Goal: Go to known website: Access a specific website the user already knows

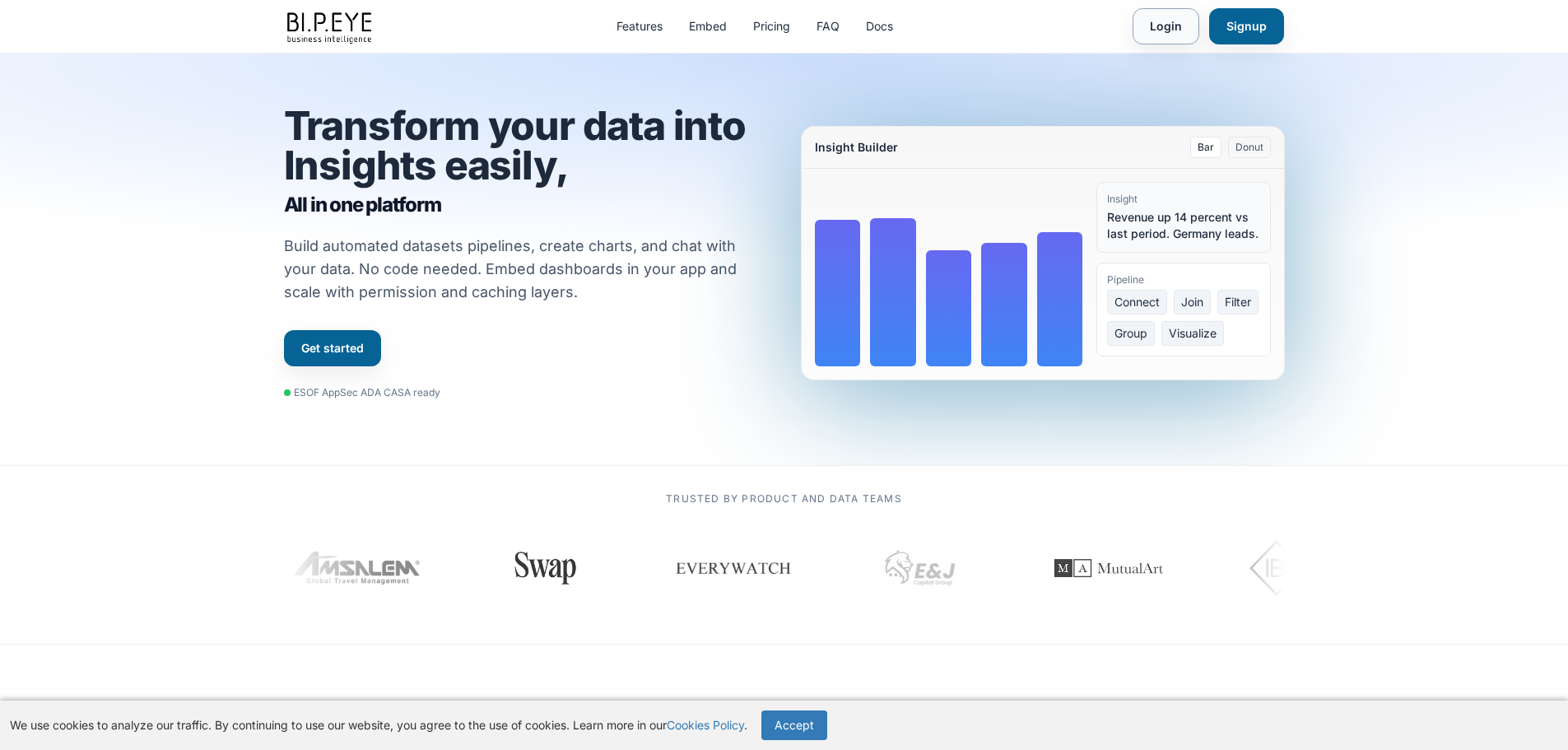
click at [1161, 26] on link "Login" at bounding box center [1165, 26] width 67 height 37
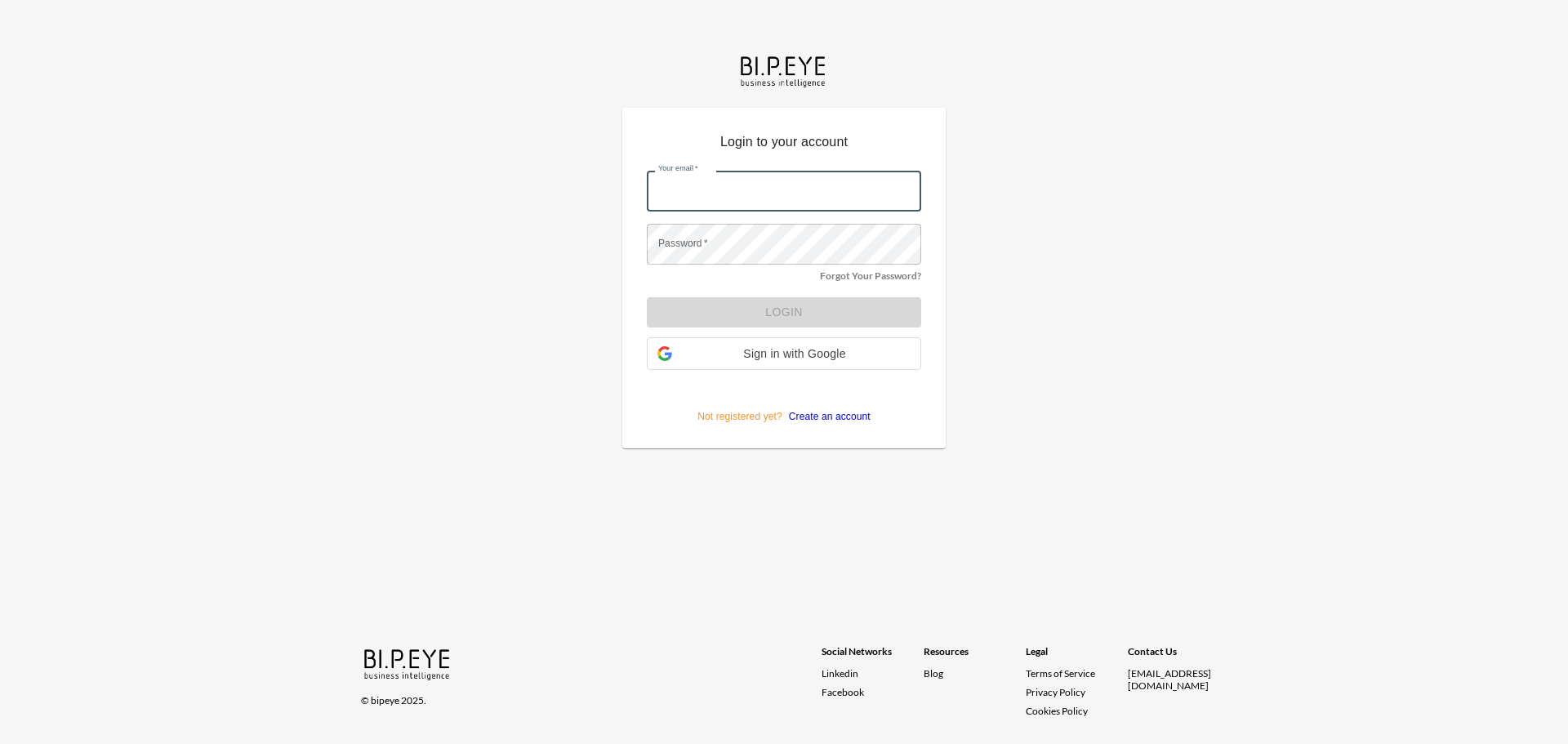
click at [709, 192] on input "Your email   *" at bounding box center [784, 191] width 275 height 41
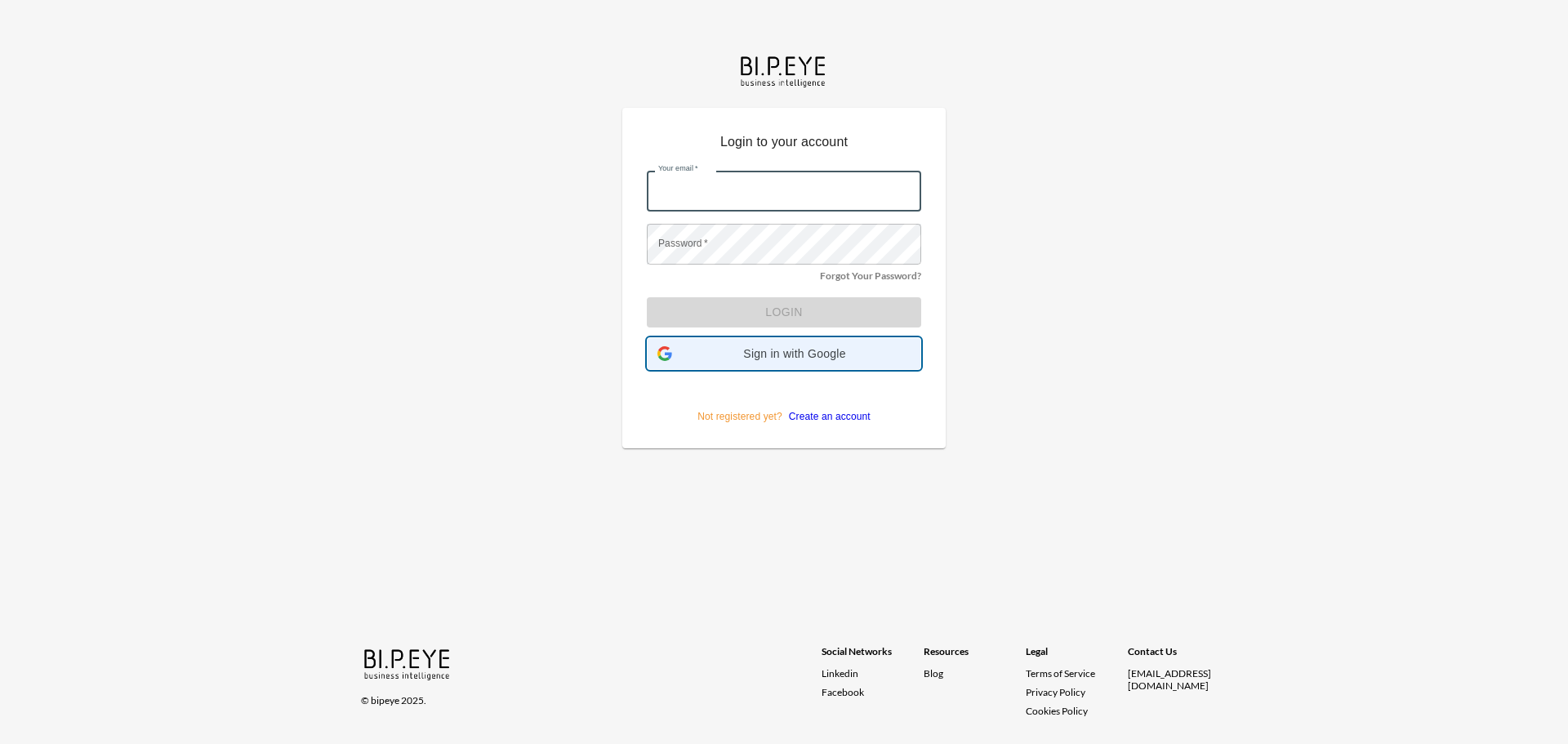
click at [668, 355] on icon at bounding box center [665, 354] width 15 height 15
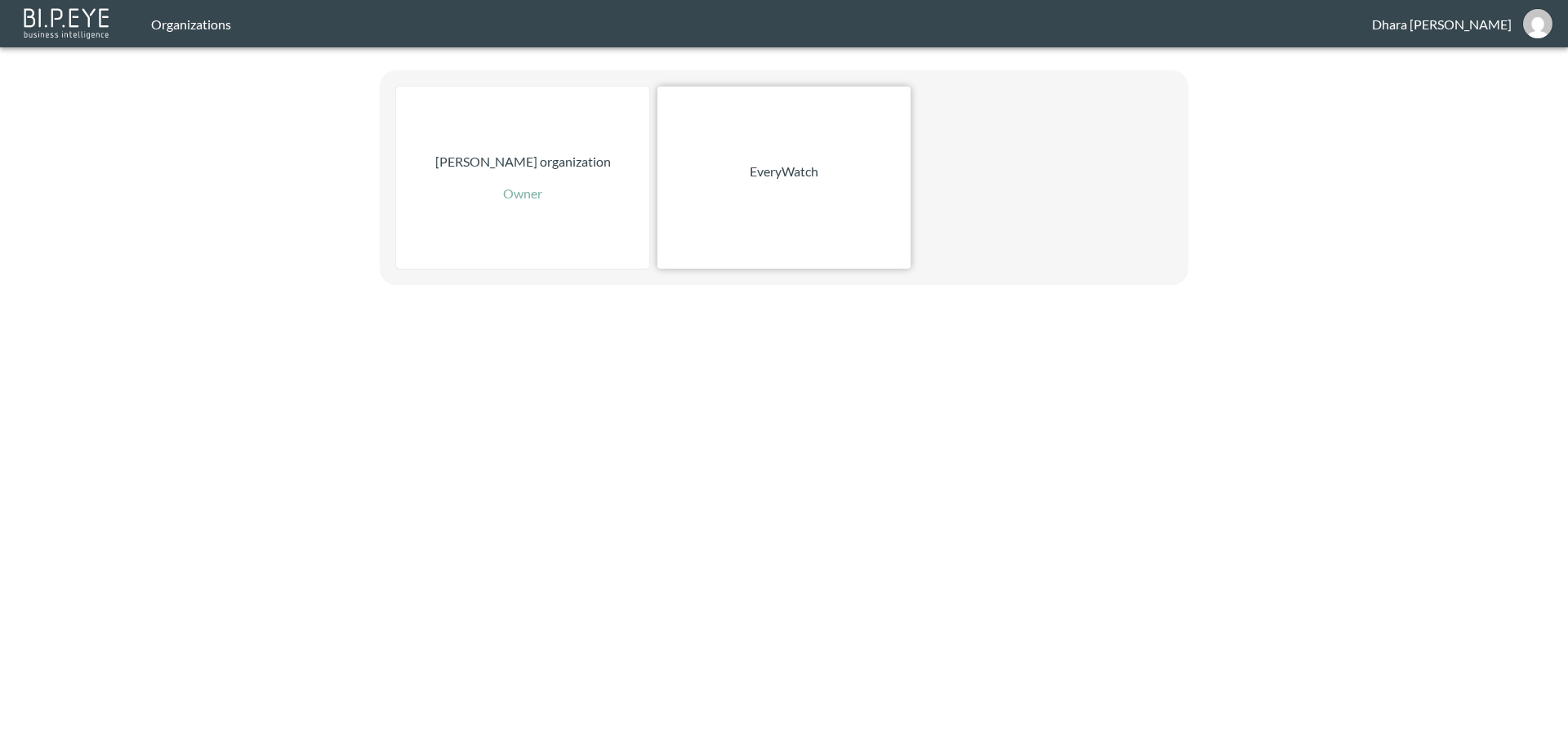
click at [770, 178] on p "EveryWatch" at bounding box center [784, 171] width 69 height 20
